Goal: Navigation & Orientation: Find specific page/section

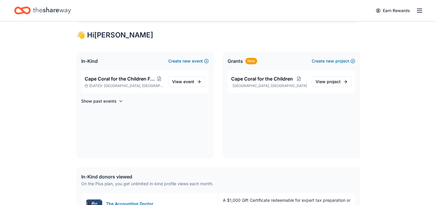
scroll to position [100, 0]
click at [183, 85] on link "View event" at bounding box center [186, 81] width 37 height 11
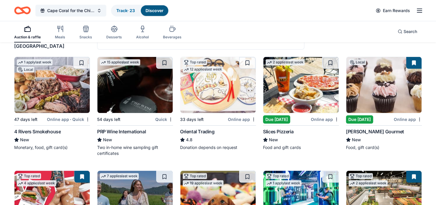
scroll to position [60, 0]
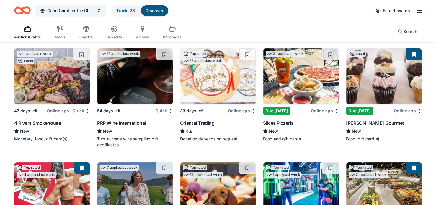
click at [292, 83] on img at bounding box center [300, 76] width 75 height 56
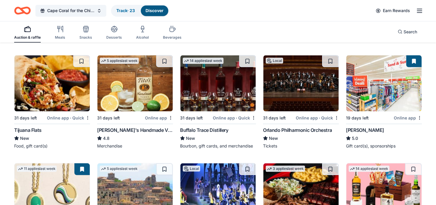
scroll to position [1071, 0]
